Goal: Task Accomplishment & Management: Manage account settings

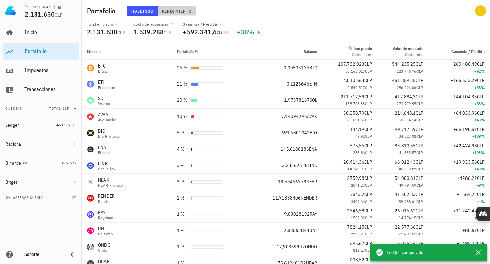
click at [183, 11] on span "Rendimiento" at bounding box center [176, 10] width 30 height 5
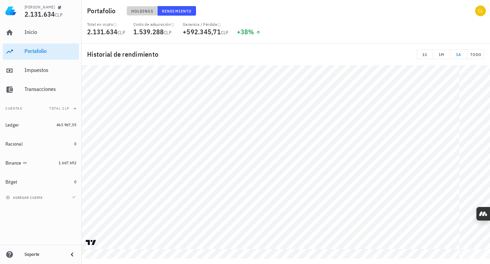
click at [148, 13] on span "Holdings" at bounding box center [142, 10] width 22 height 5
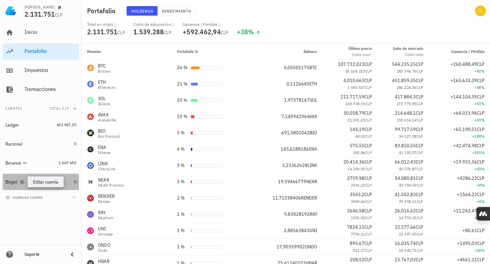
click at [22, 183] on icon "button" at bounding box center [22, 182] width 4 height 4
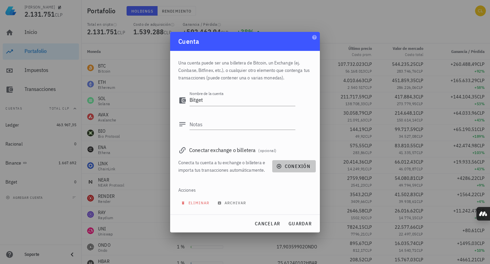
click at [286, 165] on span "conexión" at bounding box center [293, 167] width 33 height 6
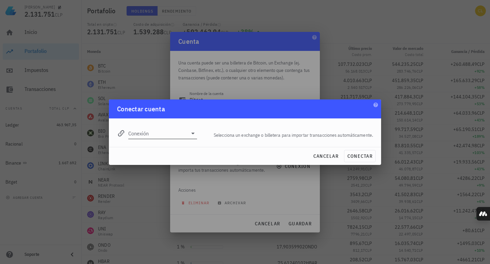
click at [194, 134] on icon at bounding box center [193, 134] width 8 height 8
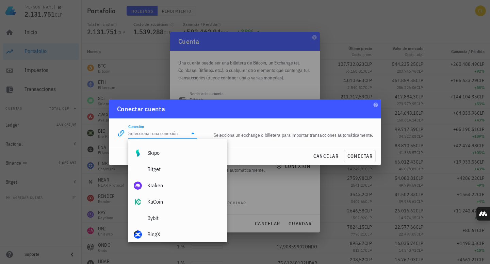
scroll to position [80, 0]
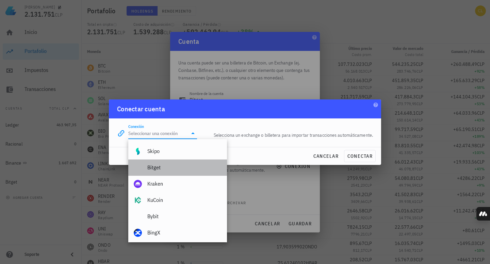
click at [164, 170] on div "Bitget" at bounding box center [184, 168] width 74 height 6
type input "Bitget"
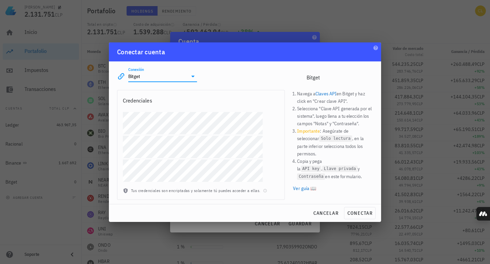
click at [194, 78] on icon at bounding box center [193, 76] width 8 height 8
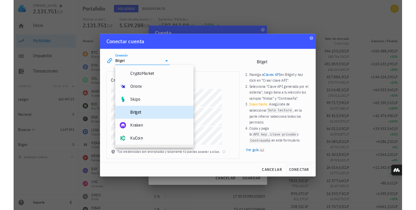
scroll to position [0, 0]
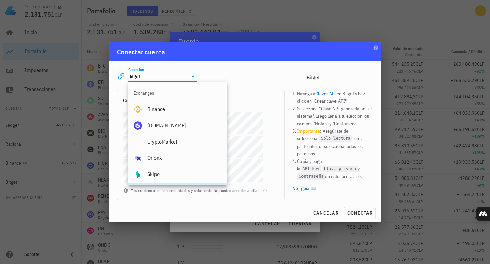
click at [252, 70] on div "Conexión Bitget editar Bitget" at bounding box center [245, 74] width 264 height 24
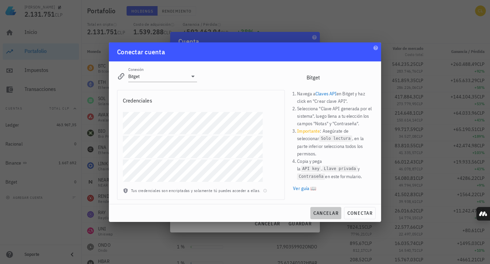
click at [325, 212] on span "cancelar" at bounding box center [325, 213] width 25 height 6
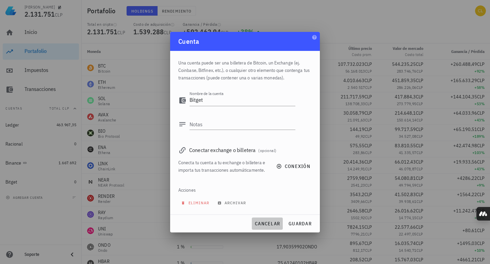
click at [268, 221] on span "cancelar" at bounding box center [266, 224] width 25 height 6
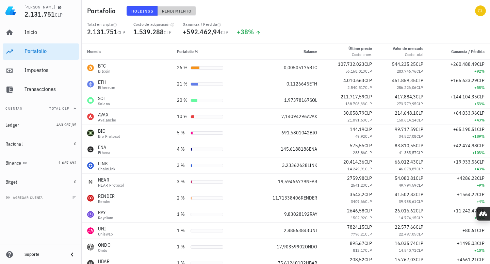
click at [181, 13] on span "Rendimiento" at bounding box center [176, 10] width 30 height 5
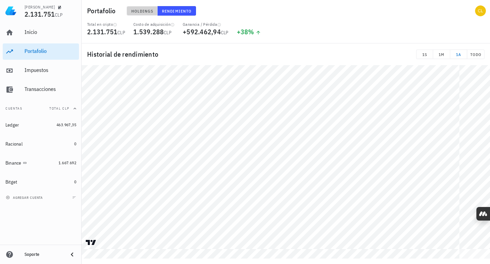
click at [139, 8] on span "Holdings" at bounding box center [142, 10] width 22 height 5
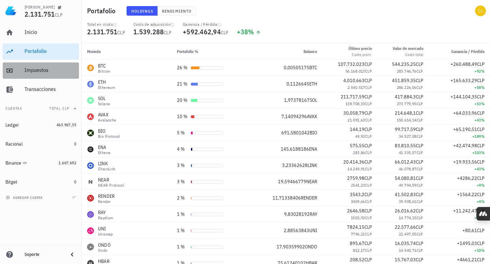
click at [51, 71] on div "Impuestos" at bounding box center [50, 70] width 52 height 6
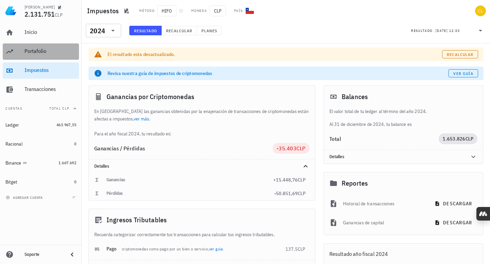
click at [51, 57] on div "Portafolio" at bounding box center [50, 51] width 52 height 15
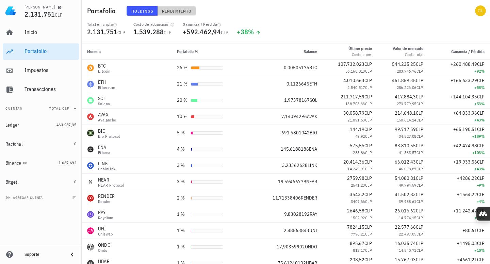
click at [178, 11] on span "Rendimiento" at bounding box center [176, 10] width 30 height 5
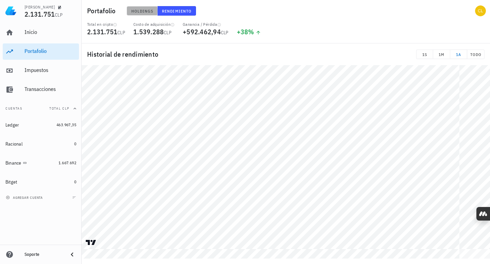
click at [138, 10] on span "Holdings" at bounding box center [142, 10] width 22 height 5
